Goal: Information Seeking & Learning: Learn about a topic

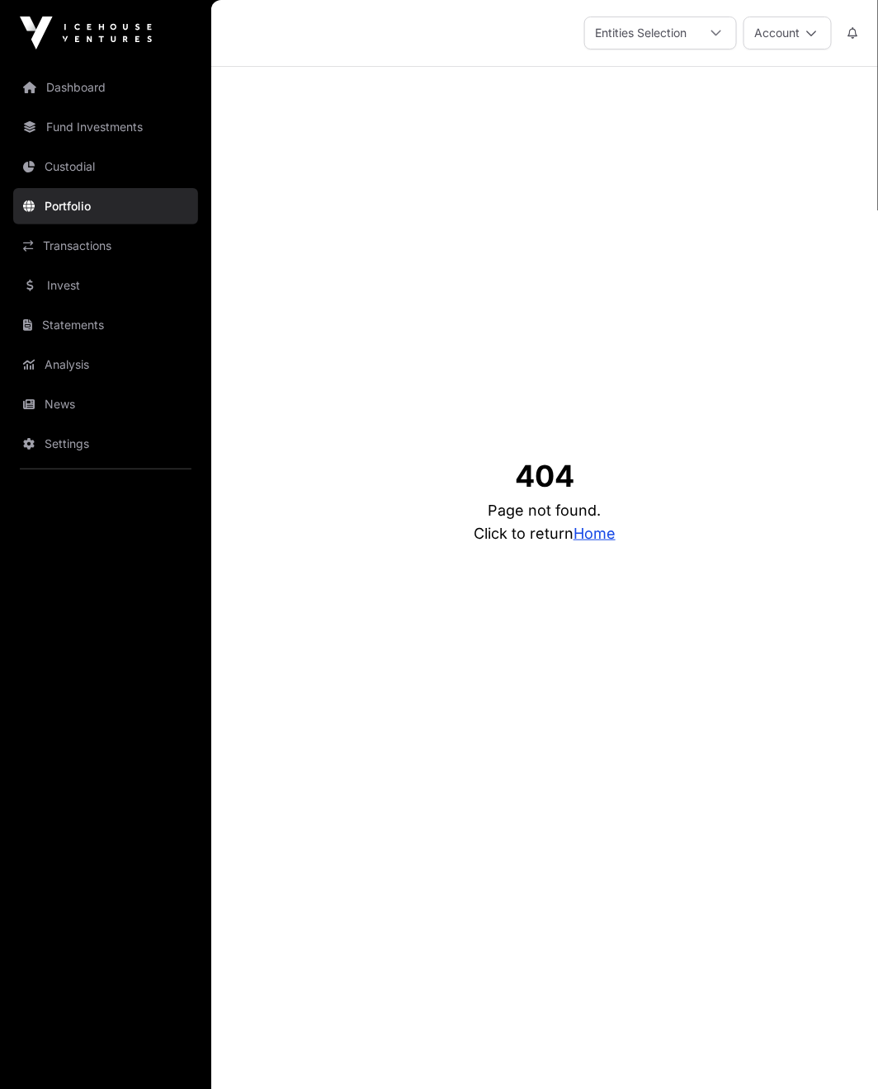
click at [815, 35] on icon at bounding box center [812, 33] width 12 height 12
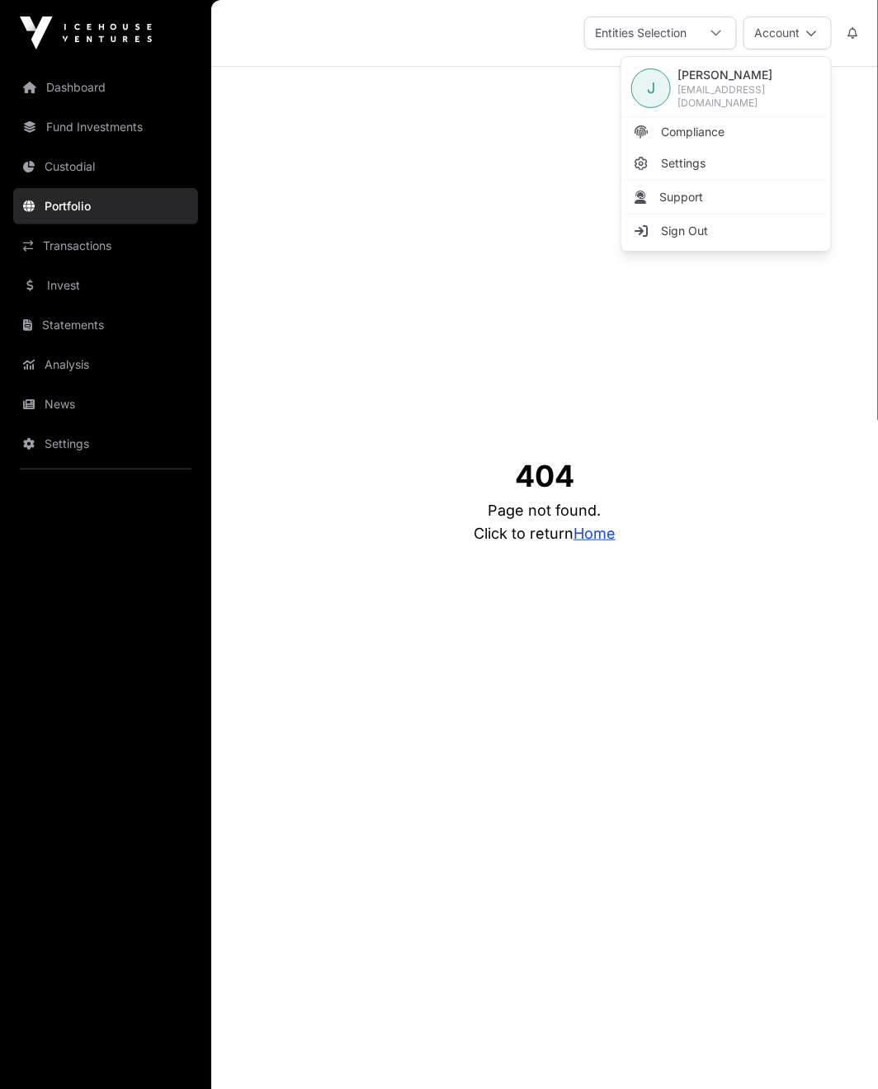
click at [73, 74] on link "Dashboard" at bounding box center [105, 87] width 185 height 36
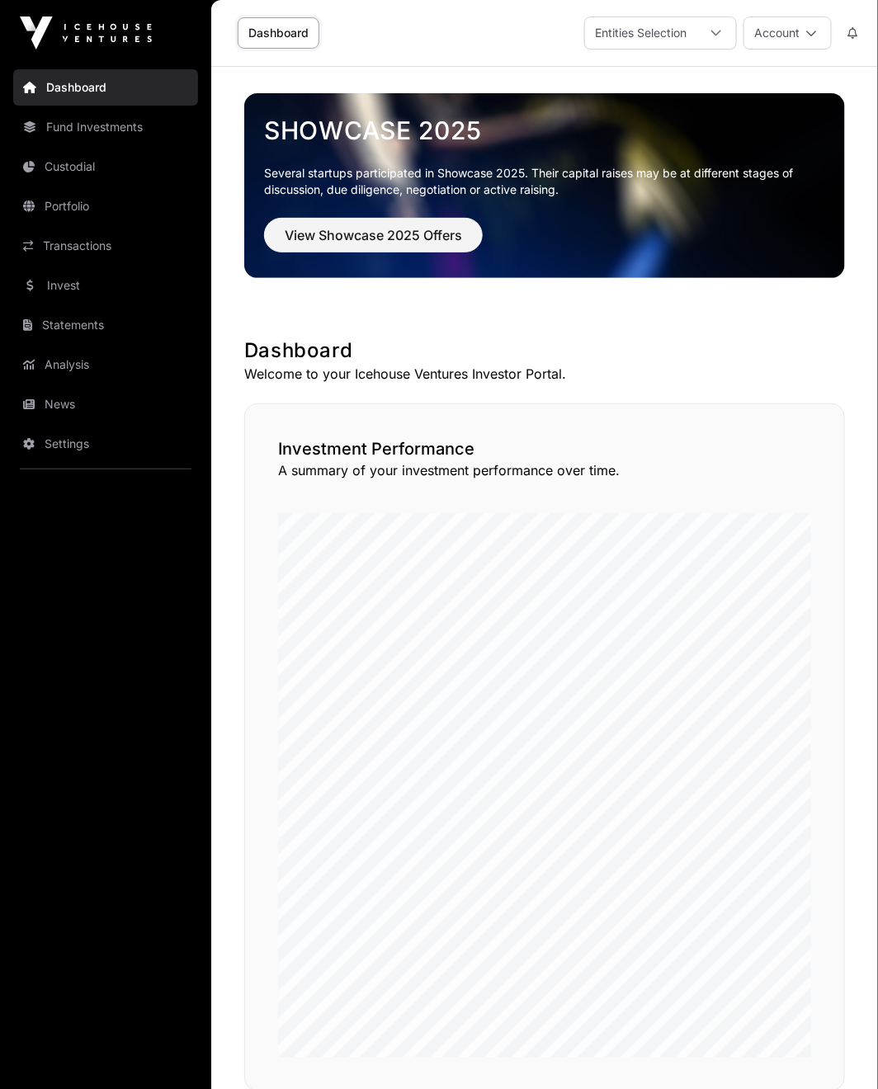
click at [99, 128] on link "Fund Investments" at bounding box center [105, 127] width 185 height 36
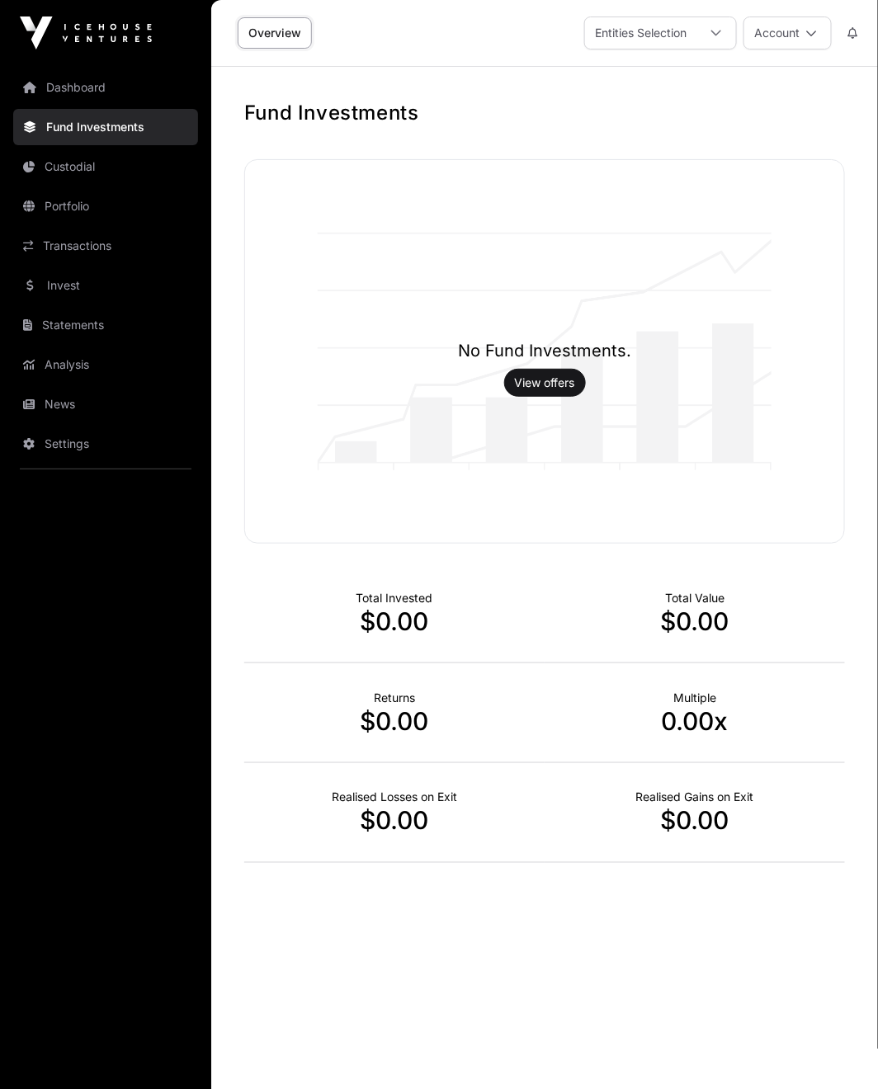
click at [73, 205] on link "Portfolio" at bounding box center [105, 206] width 185 height 36
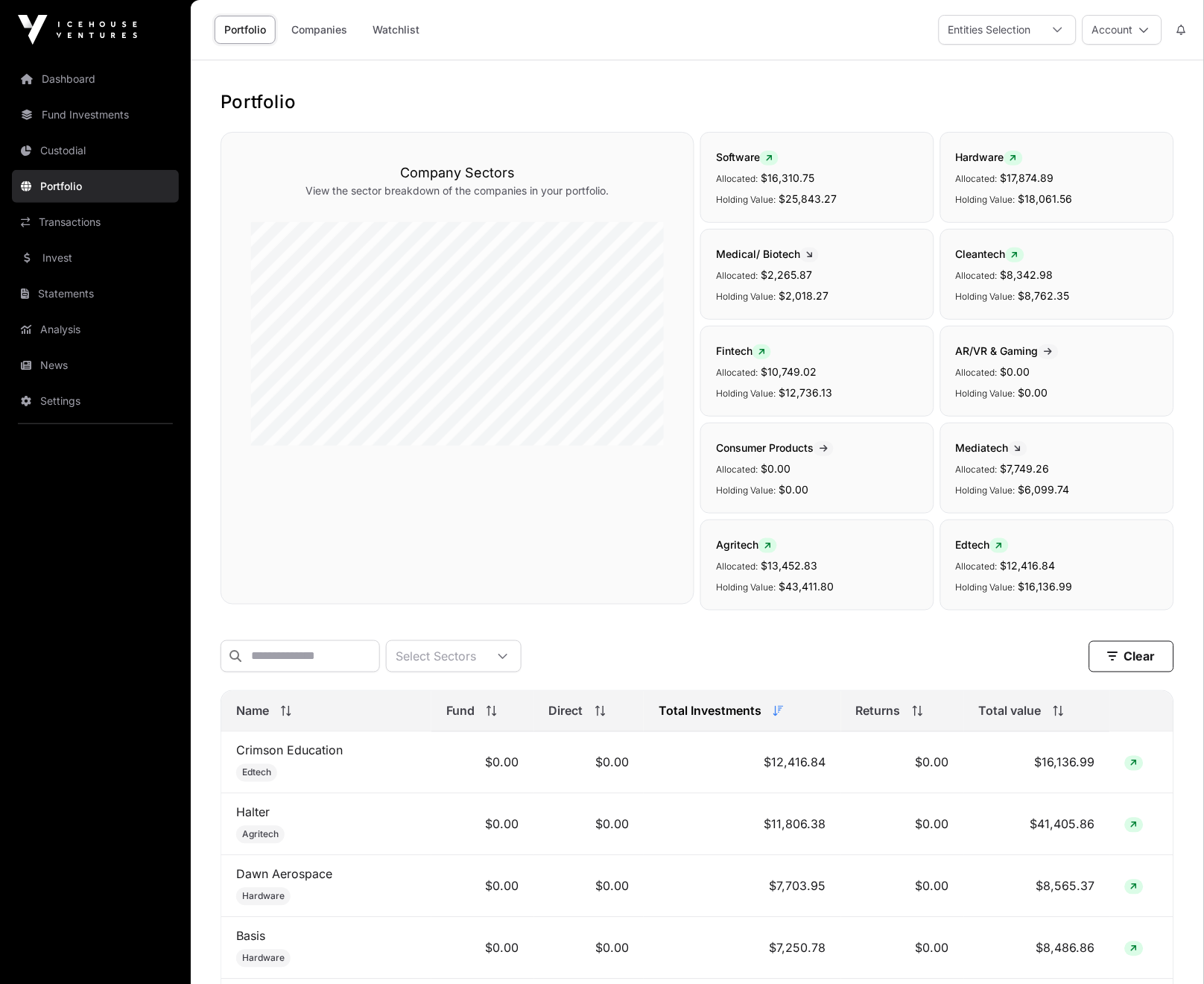
click at [792, 34] on div at bounding box center [1058, 29] width 36 height 28
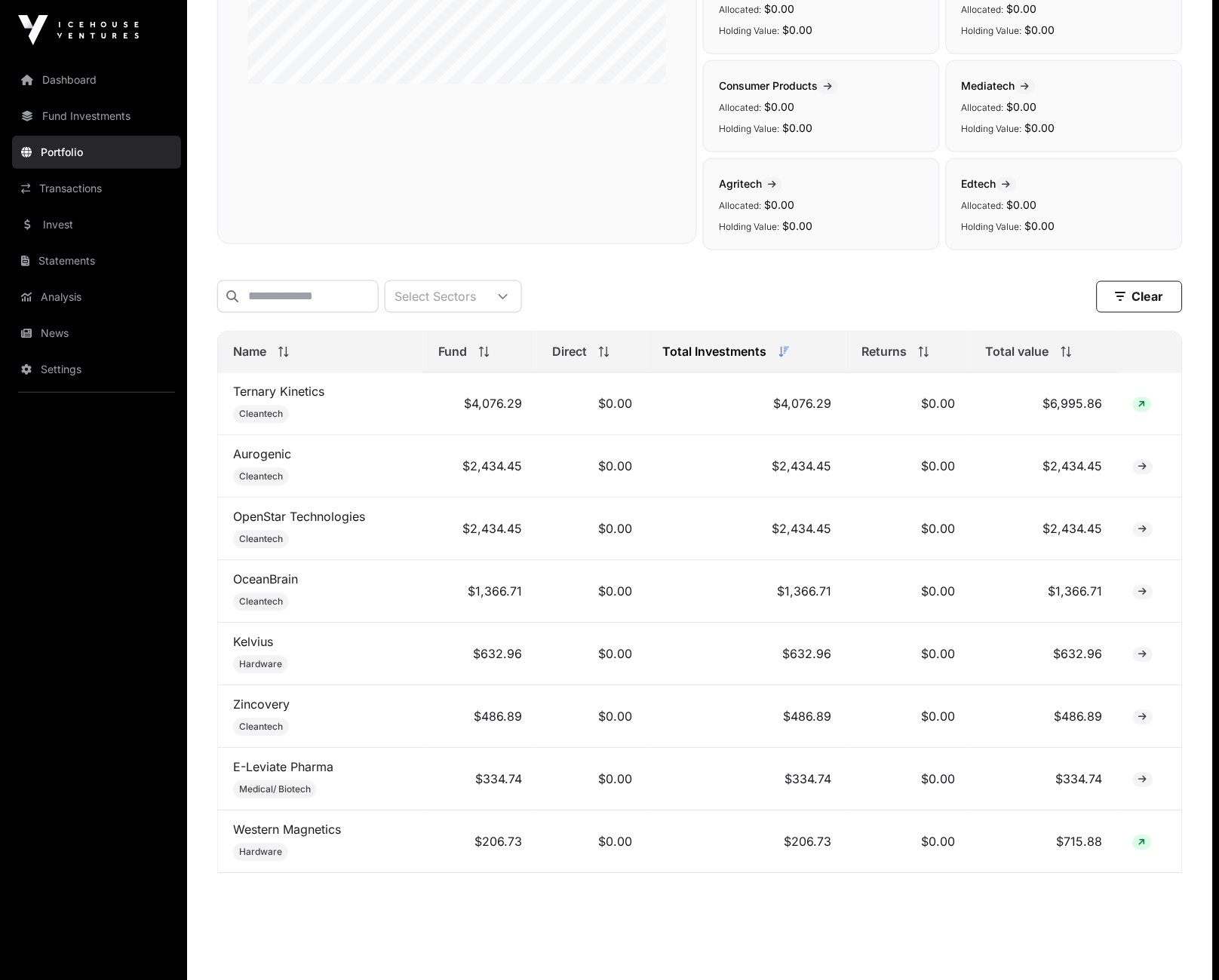
scroll to position [402, 6]
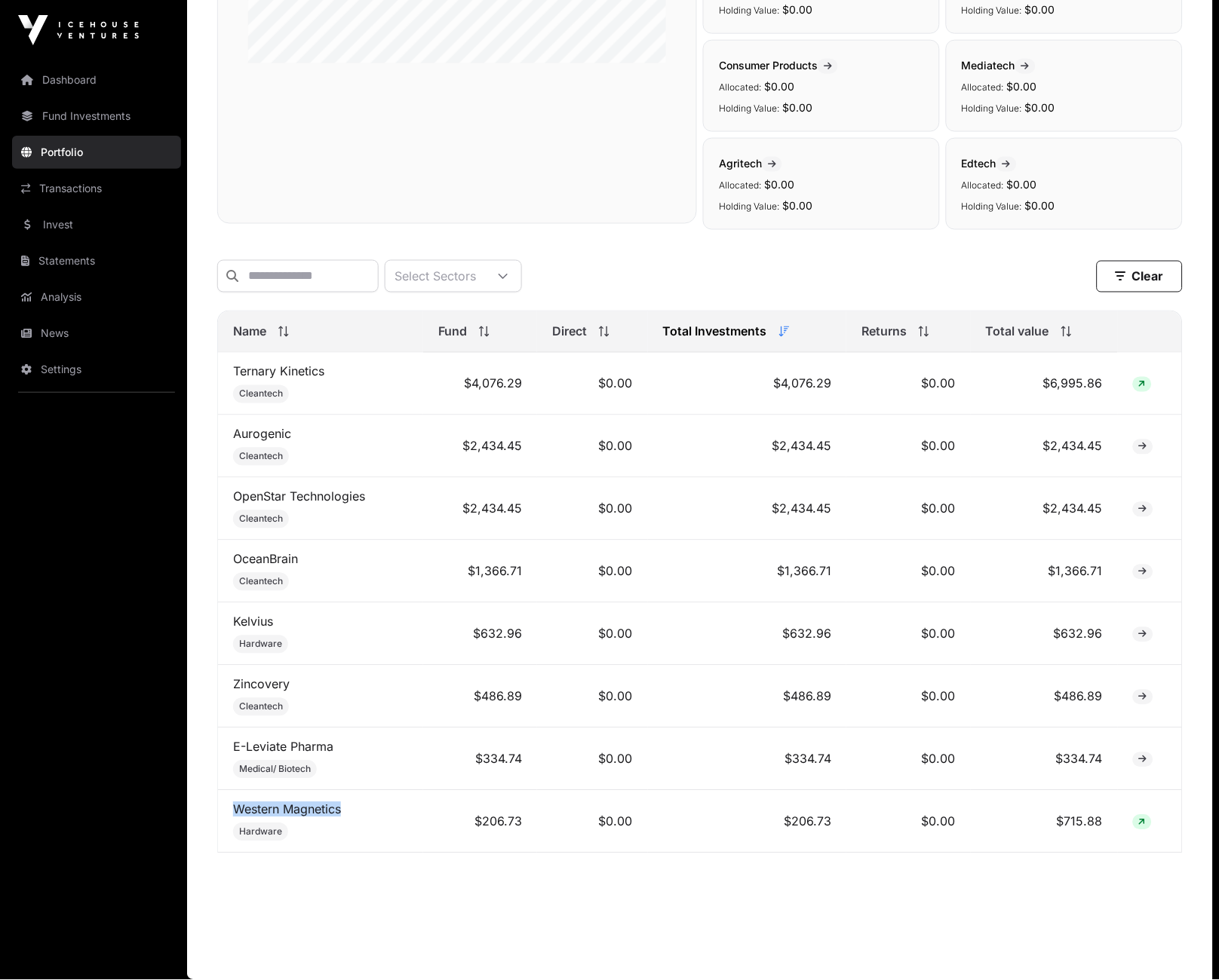
drag, startPoint x: 373, startPoint y: 812, endPoint x: 235, endPoint y: 812, distance: 138.0
click at [235, 812] on td "Western Magnetics Hardware" at bounding box center [320, 822] width 205 height 62
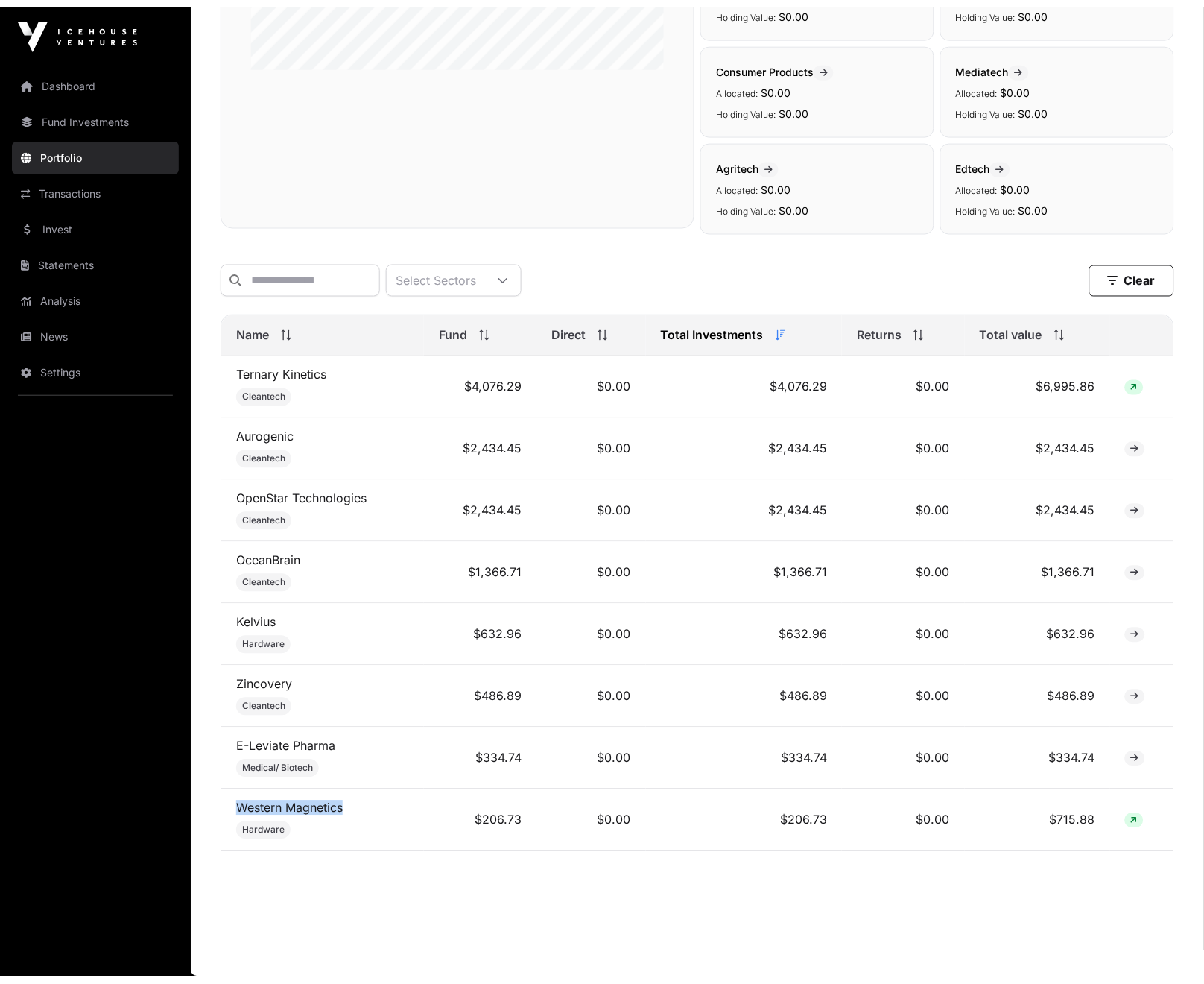
scroll to position [383, 0]
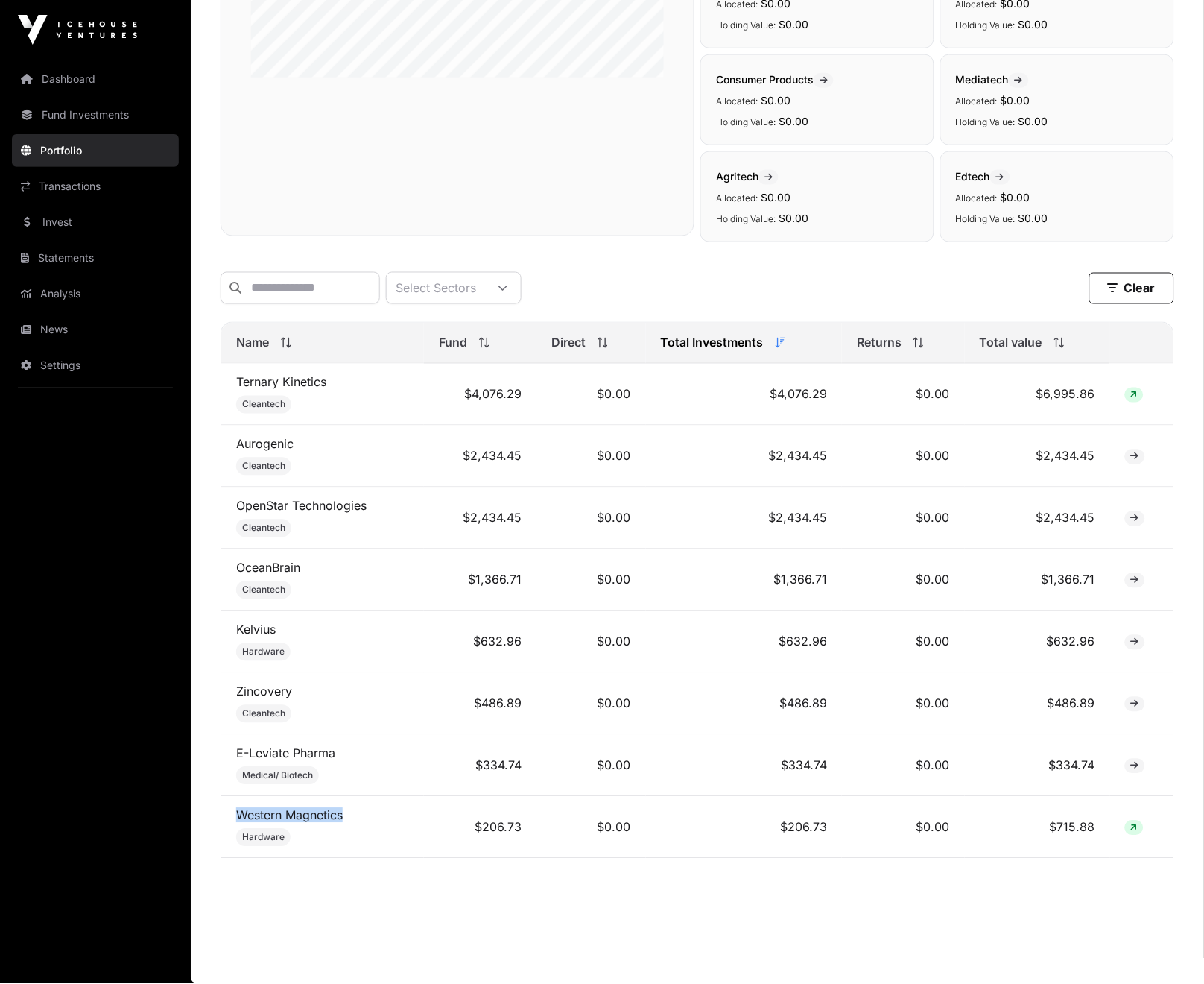
copy link "Western Magnetics"
click at [295, 814] on link "Western Magnetics" at bounding box center [289, 815] width 107 height 14
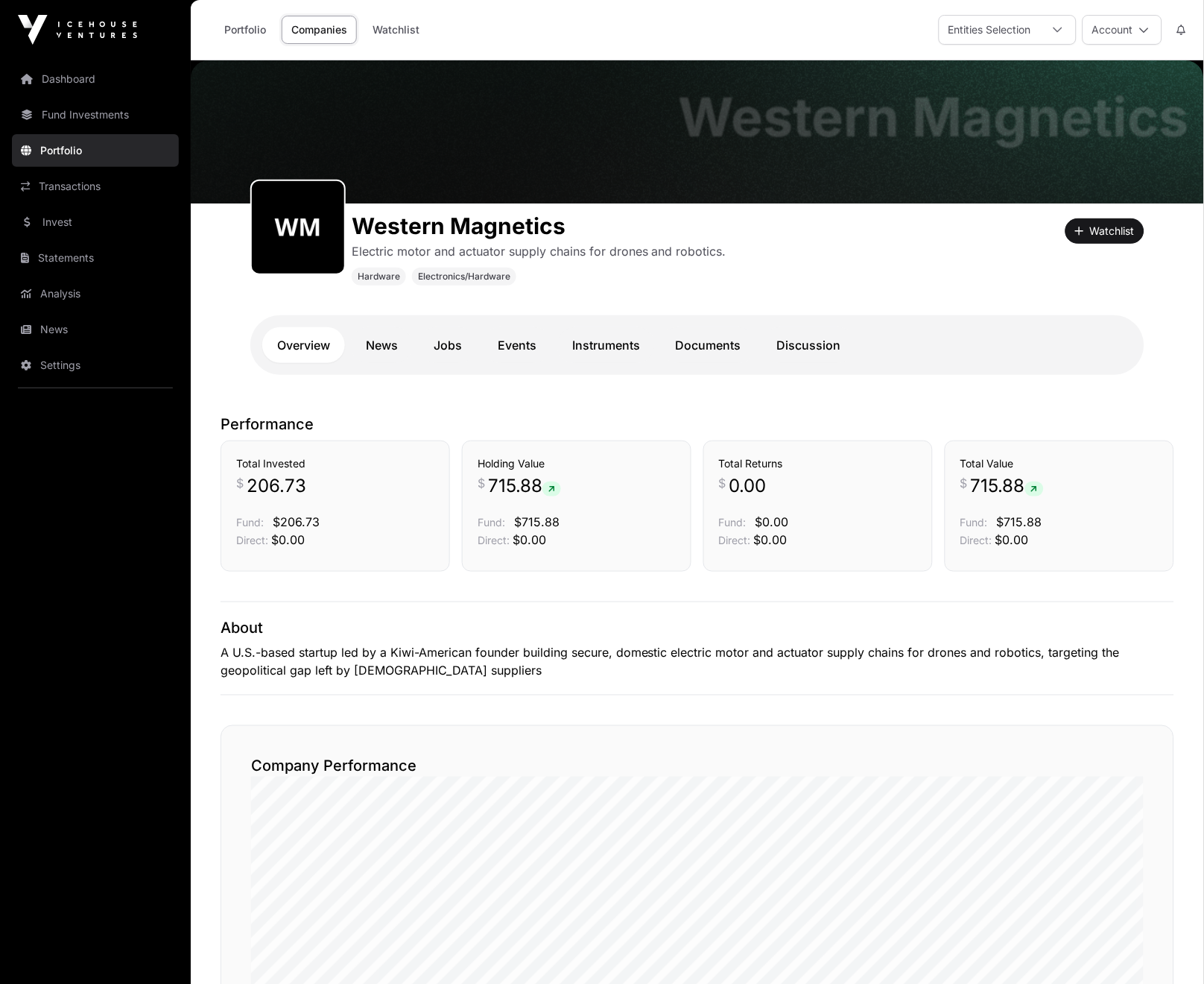
click at [388, 342] on link "News" at bounding box center [381, 345] width 61 height 36
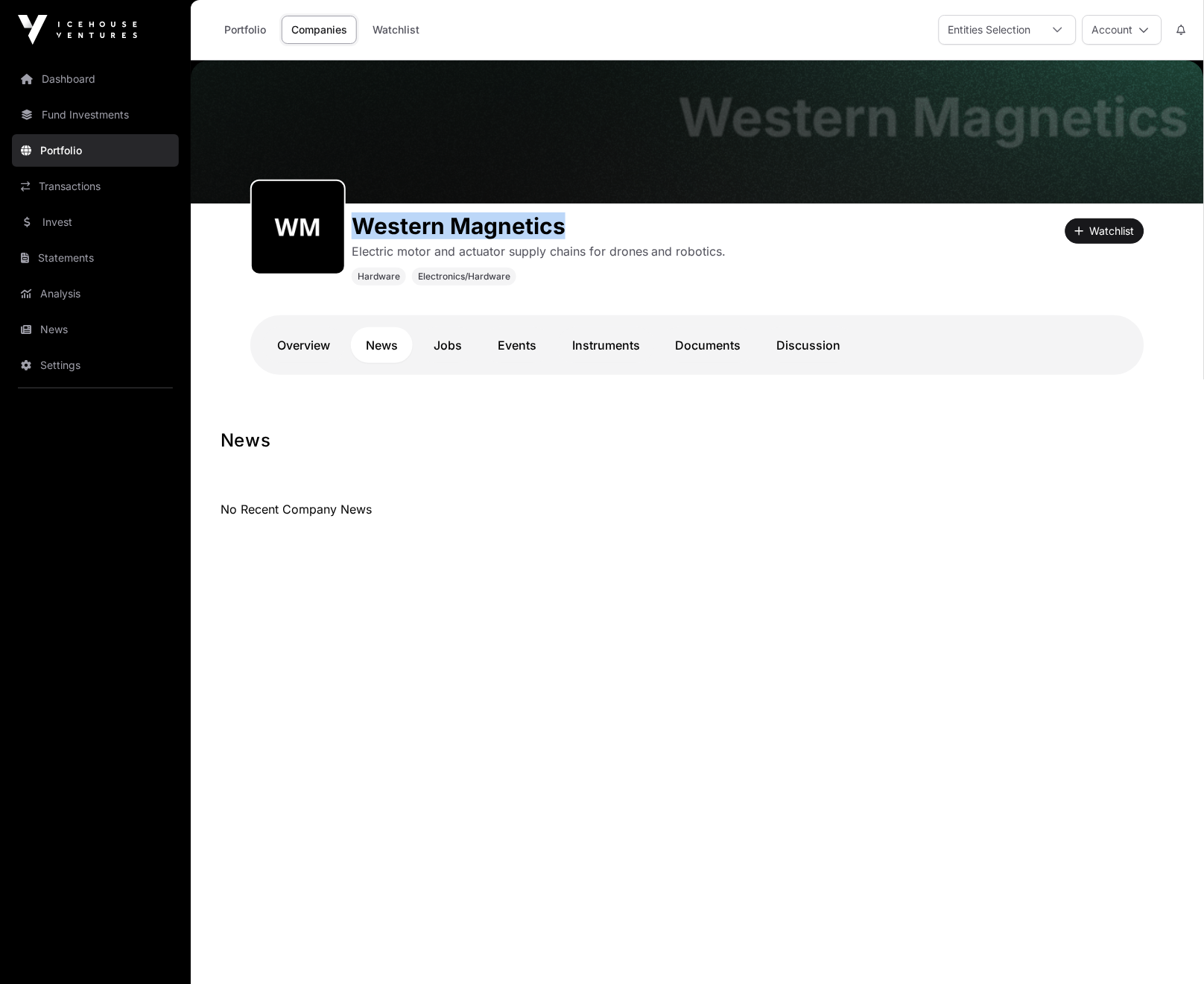
drag, startPoint x: 577, startPoint y: 226, endPoint x: 356, endPoint y: 223, distance: 221.0
click at [356, 223] on h1 "Western Magnetics" at bounding box center [538, 226] width 375 height 27
copy h1 "Western Magnetics"
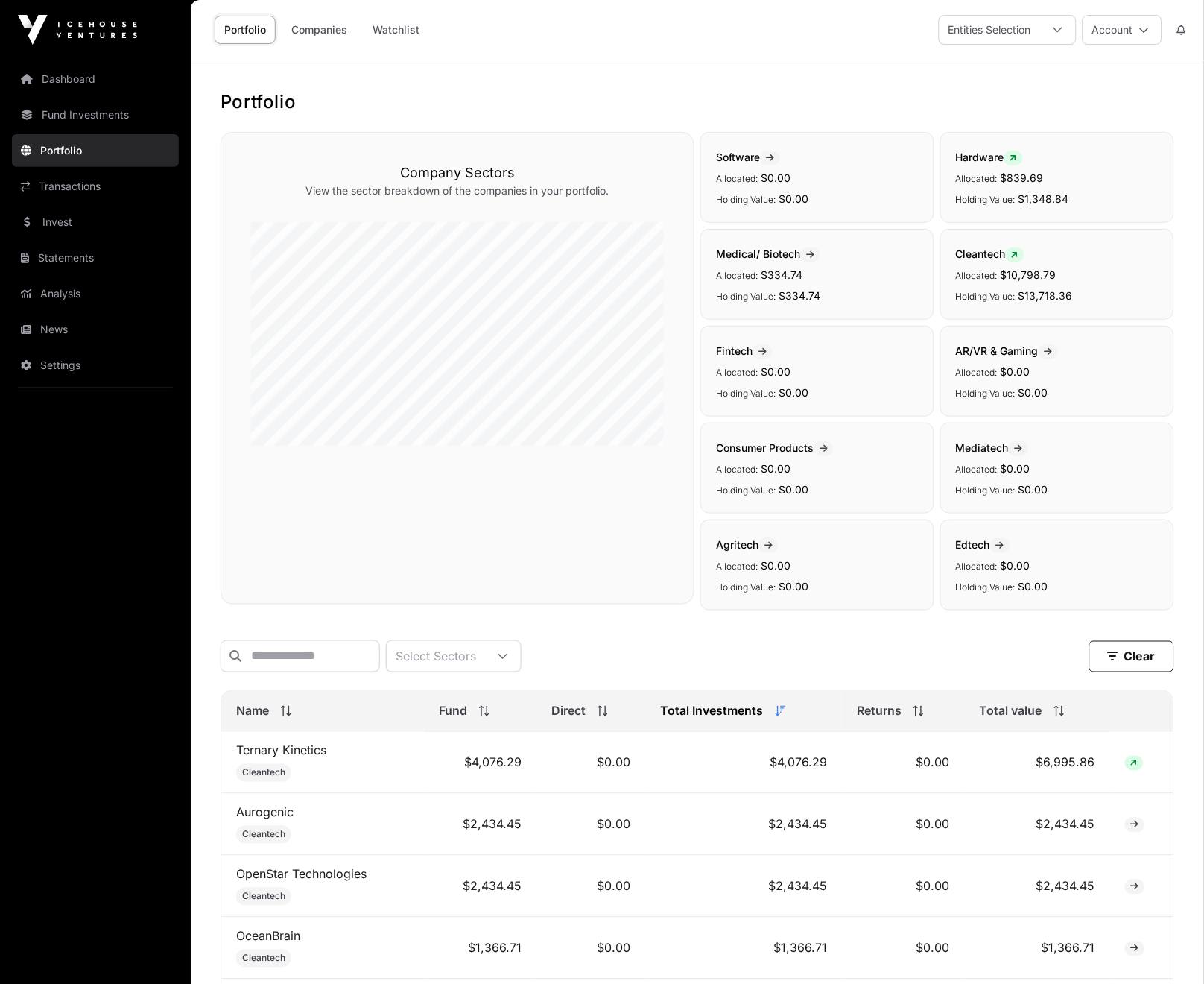
scroll to position [383, 0]
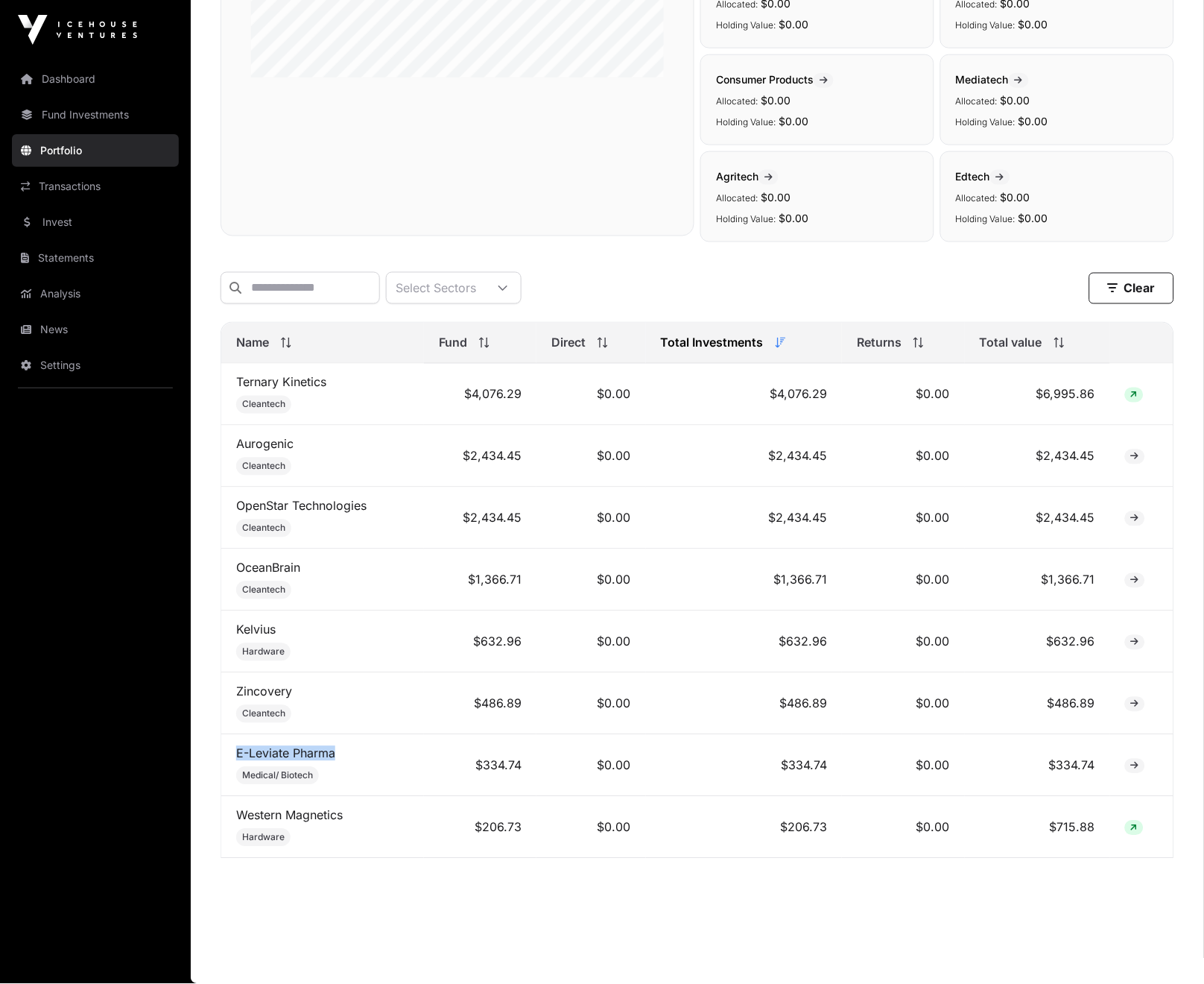
drag, startPoint x: 363, startPoint y: 751, endPoint x: 234, endPoint y: 753, distance: 129.0
click at [234, 753] on td "E-Leviate Pharma Medical/ Biotech" at bounding box center [322, 765] width 202 height 61
copy link "E-Leviate Pharma"
drag, startPoint x: 314, startPoint y: 564, endPoint x: 228, endPoint y: 571, distance: 86.3
click at [228, 571] on td "OceanBrain Cleantech" at bounding box center [322, 580] width 202 height 61
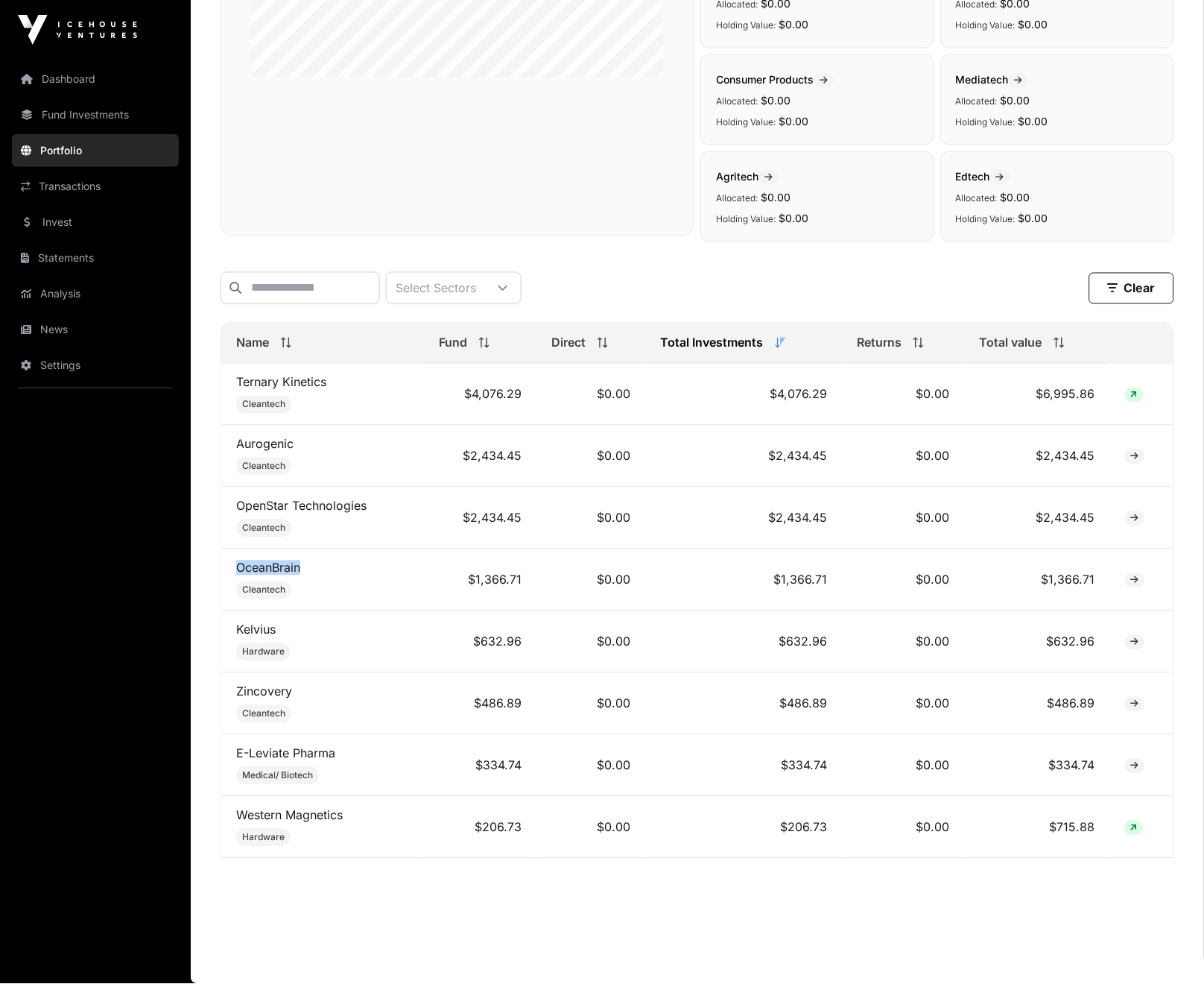
copy link "OceanBrain"
drag, startPoint x: 313, startPoint y: 437, endPoint x: 234, endPoint y: 445, distance: 79.4
click at [234, 445] on td "Aurogenic Cleantech" at bounding box center [322, 456] width 202 height 61
copy link "Aurogenic"
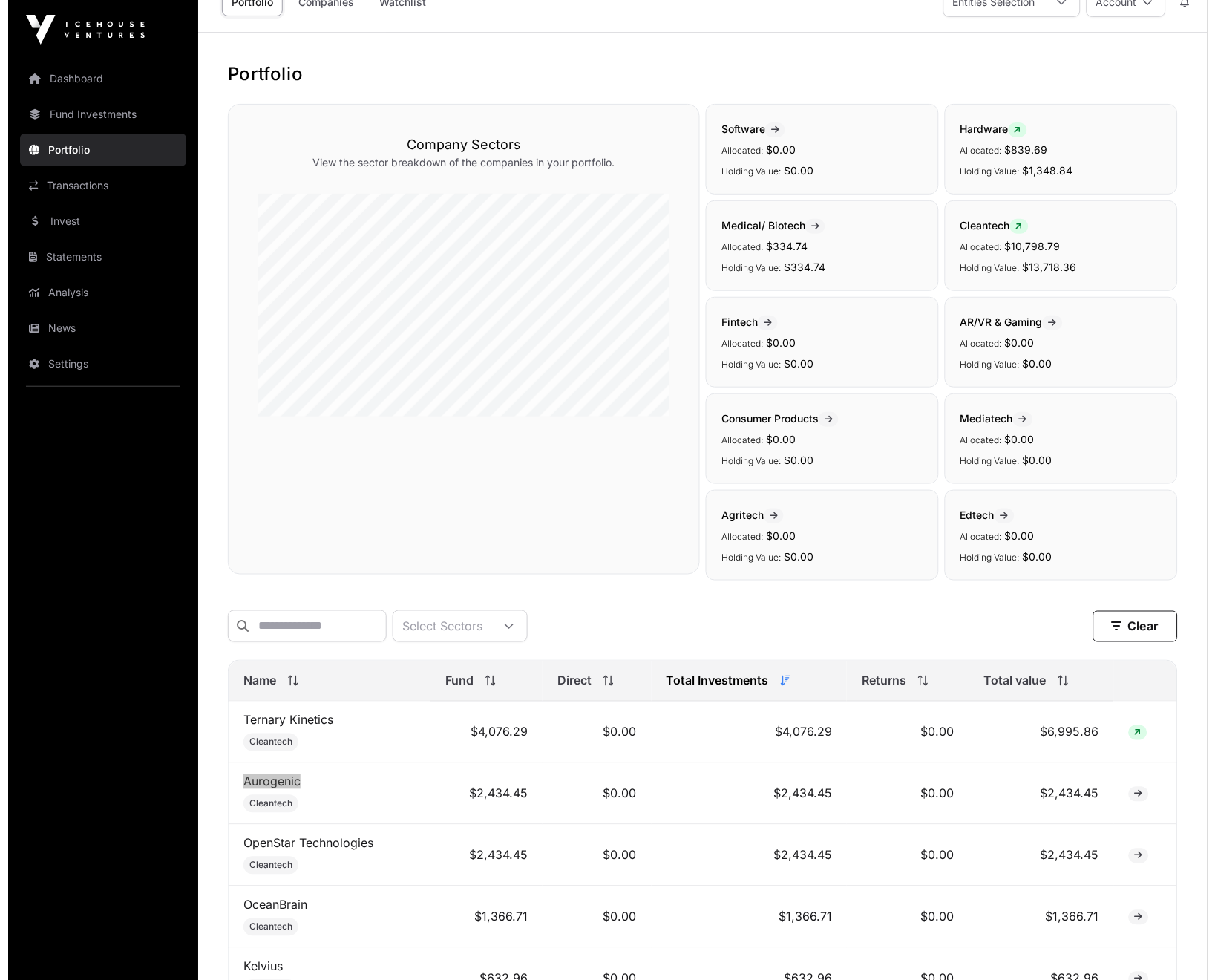
scroll to position [0, 0]
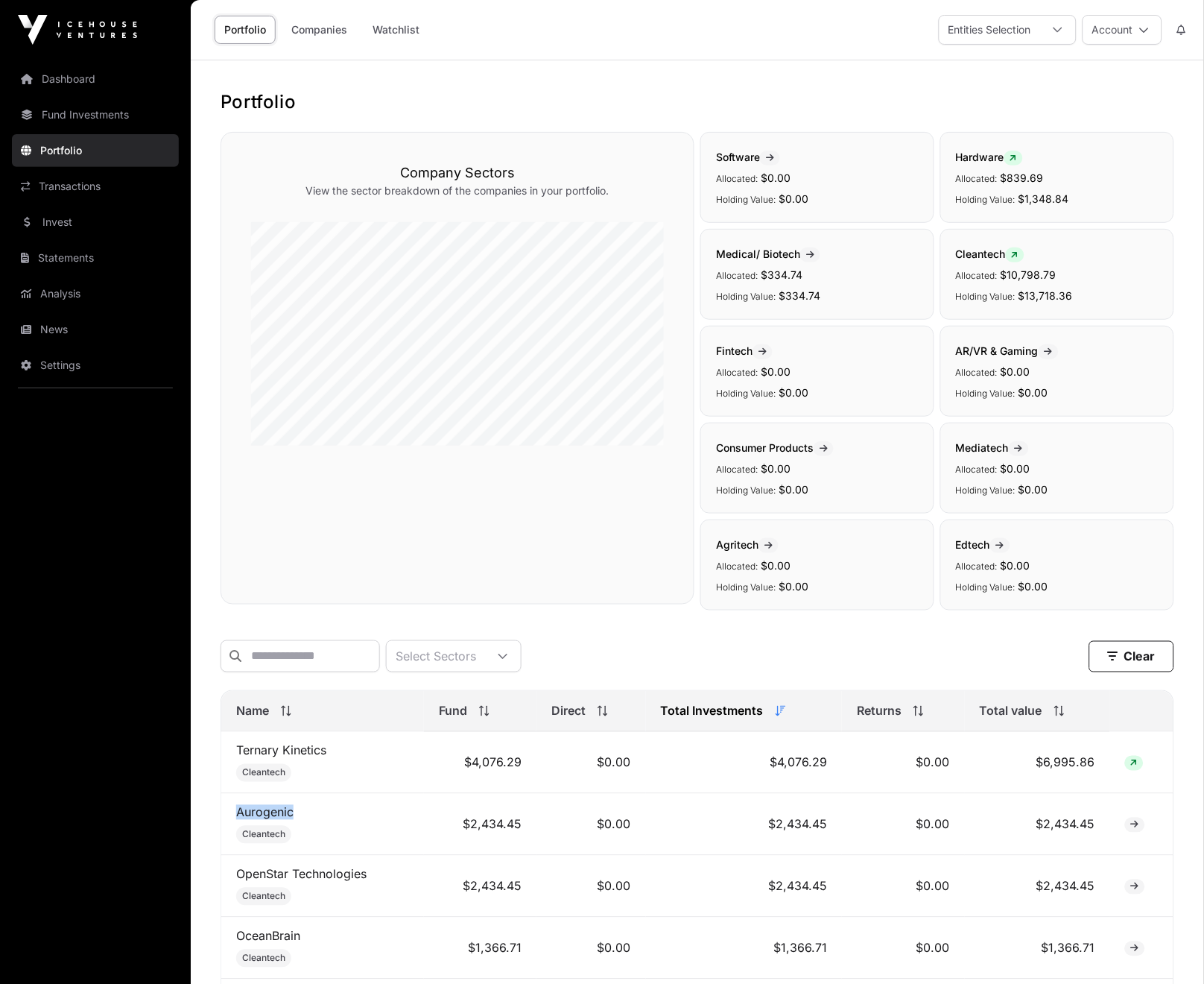
click at [792, 28] on icon at bounding box center [1181, 30] width 9 height 11
click at [792, 32] on button "Account" at bounding box center [1122, 29] width 79 height 30
click at [792, 199] on link "Sign Out" at bounding box center [1067, 209] width 183 height 27
